Goal: Navigation & Orientation: Go to known website

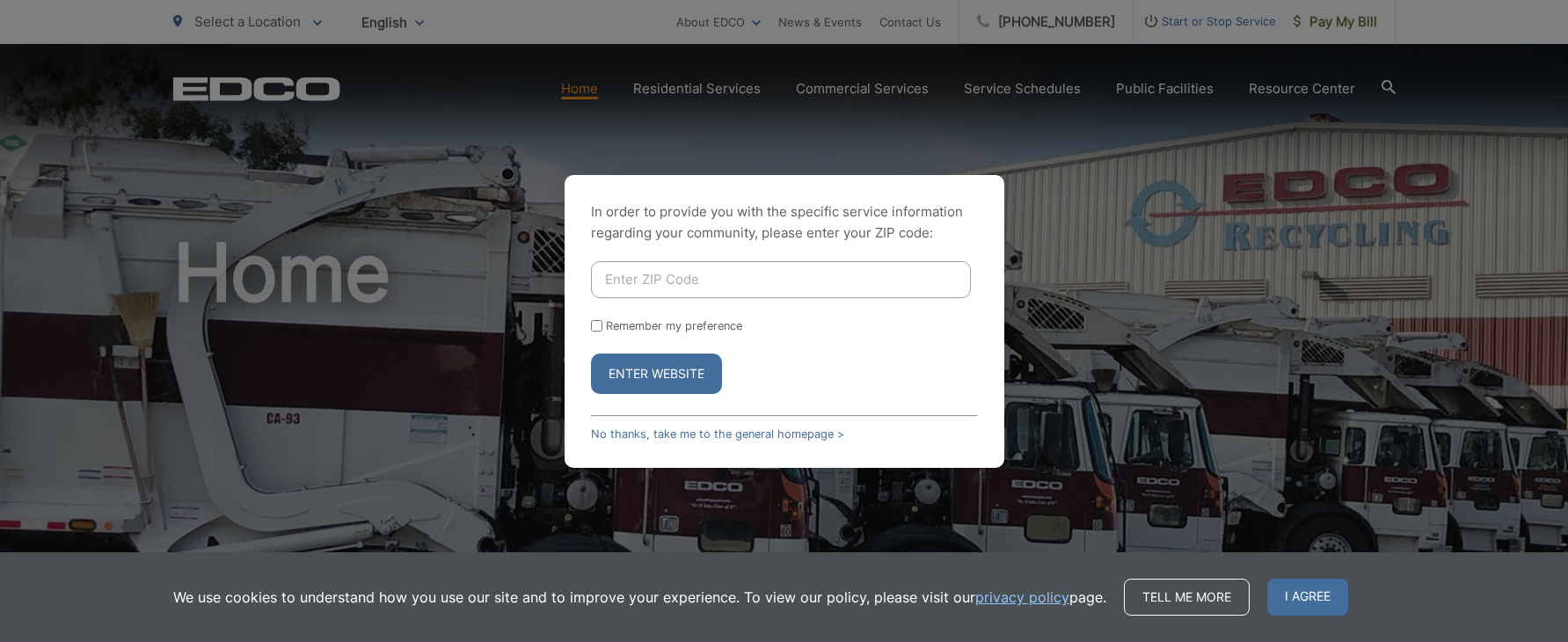
click at [719, 272] on input "Enter ZIP Code" at bounding box center [781, 279] width 380 height 37
type input "92027"
click at [662, 361] on button "Enter Website" at bounding box center [657, 374] width 131 height 41
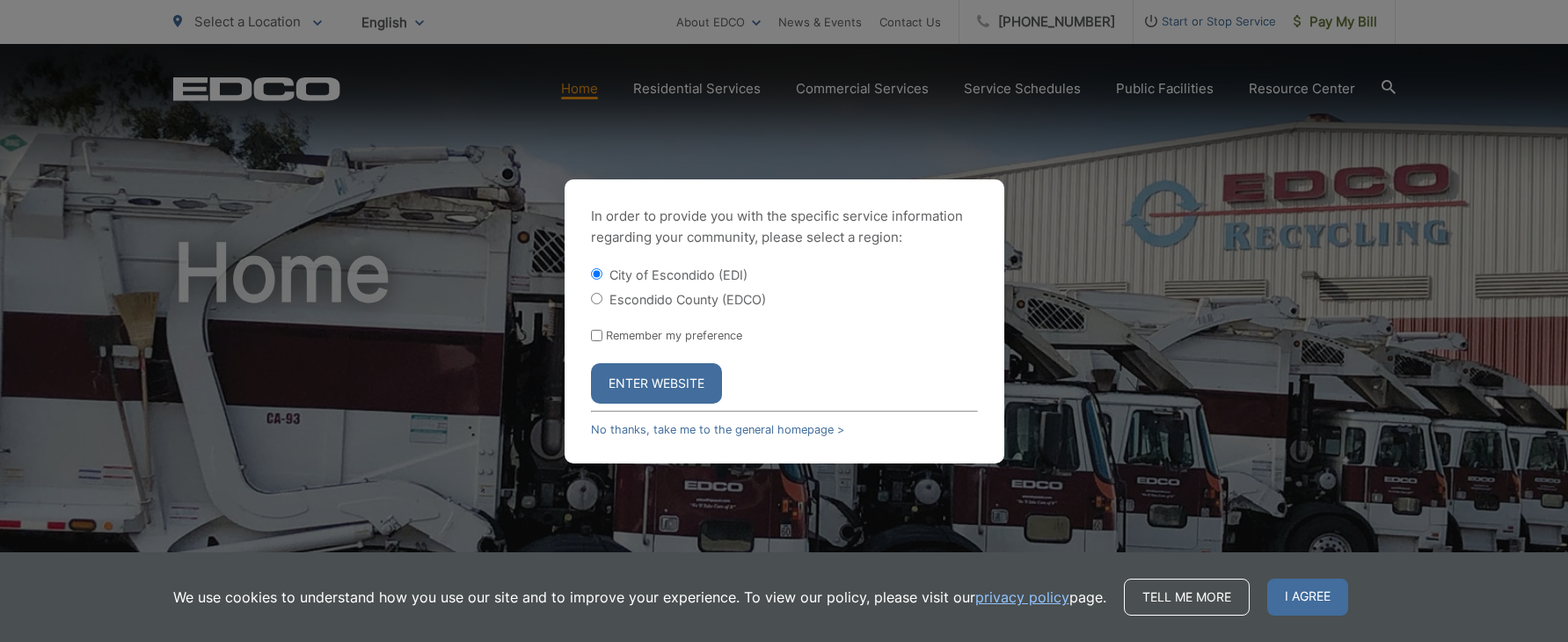
click at [636, 301] on label "Escondido County (EDCO)" at bounding box center [688, 298] width 157 height 14
click at [603, 301] on input "Escondido County (EDCO)" at bounding box center [597, 298] width 12 height 12
radio input "true"
click at [660, 382] on button "Enter Website" at bounding box center [657, 383] width 131 height 41
